Goal: Obtain resource: Obtain resource

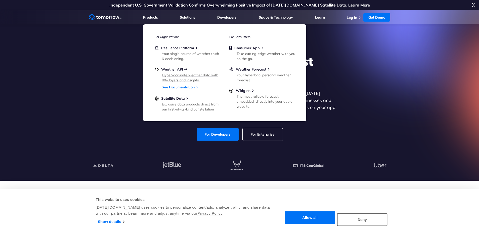
click at [172, 69] on span "Weather API" at bounding box center [172, 69] width 22 height 5
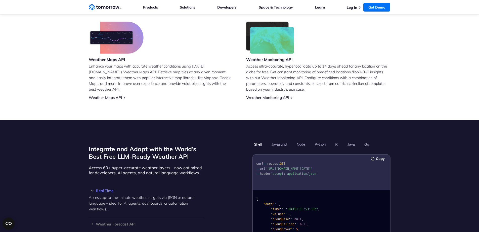
scroll to position [362, 0]
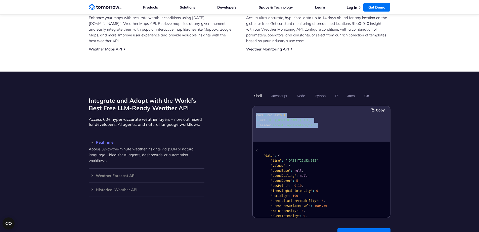
drag, startPoint x: 325, startPoint y: 125, endPoint x: 246, endPoint y: 110, distance: 80.3
click at [246, 110] on div "Integrate and Adapt with the World’s Best Free LLM-Ready Weather API Access 60+…" at bounding box center [240, 155] width 302 height 127
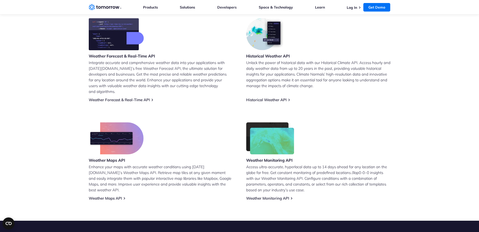
scroll to position [242, 0]
